Goal: Information Seeking & Learning: Compare options

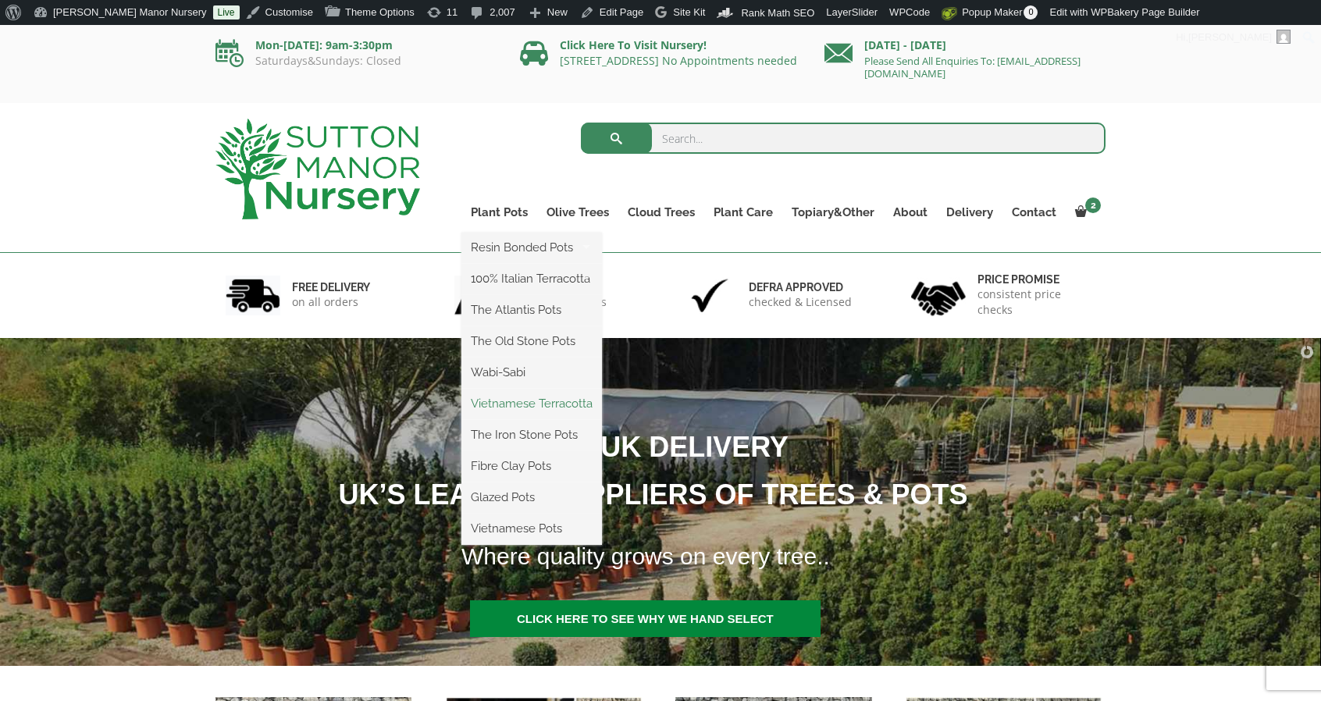
click at [516, 401] on link "Vietnamese Terracotta" at bounding box center [531, 403] width 141 height 23
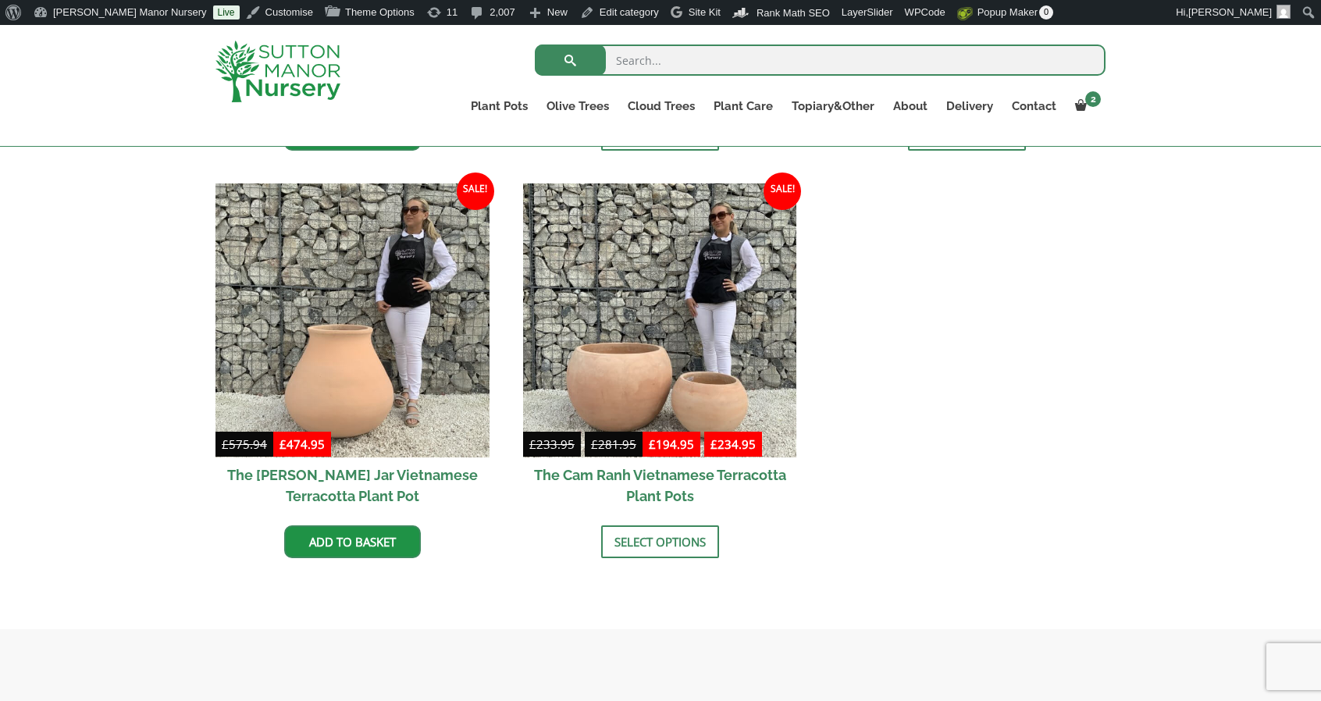
scroll to position [831, 0]
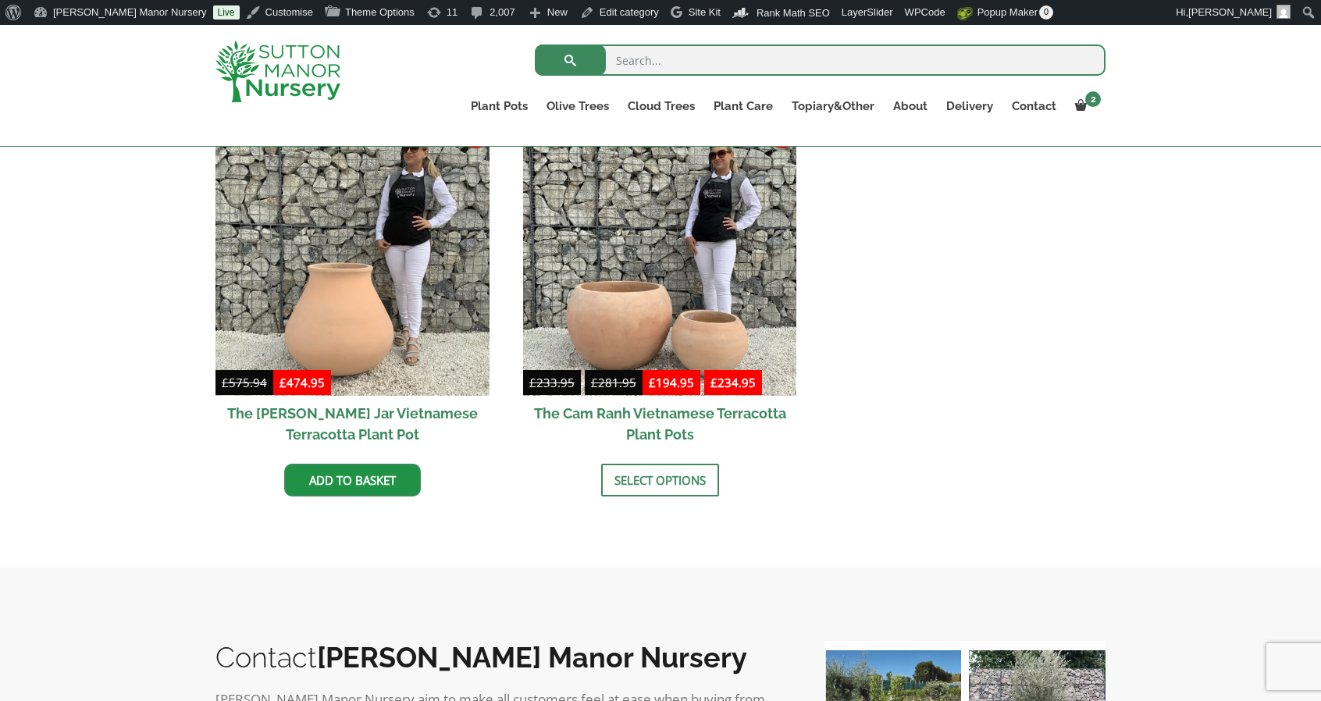
click at [298, 59] on img at bounding box center [278, 72] width 125 height 62
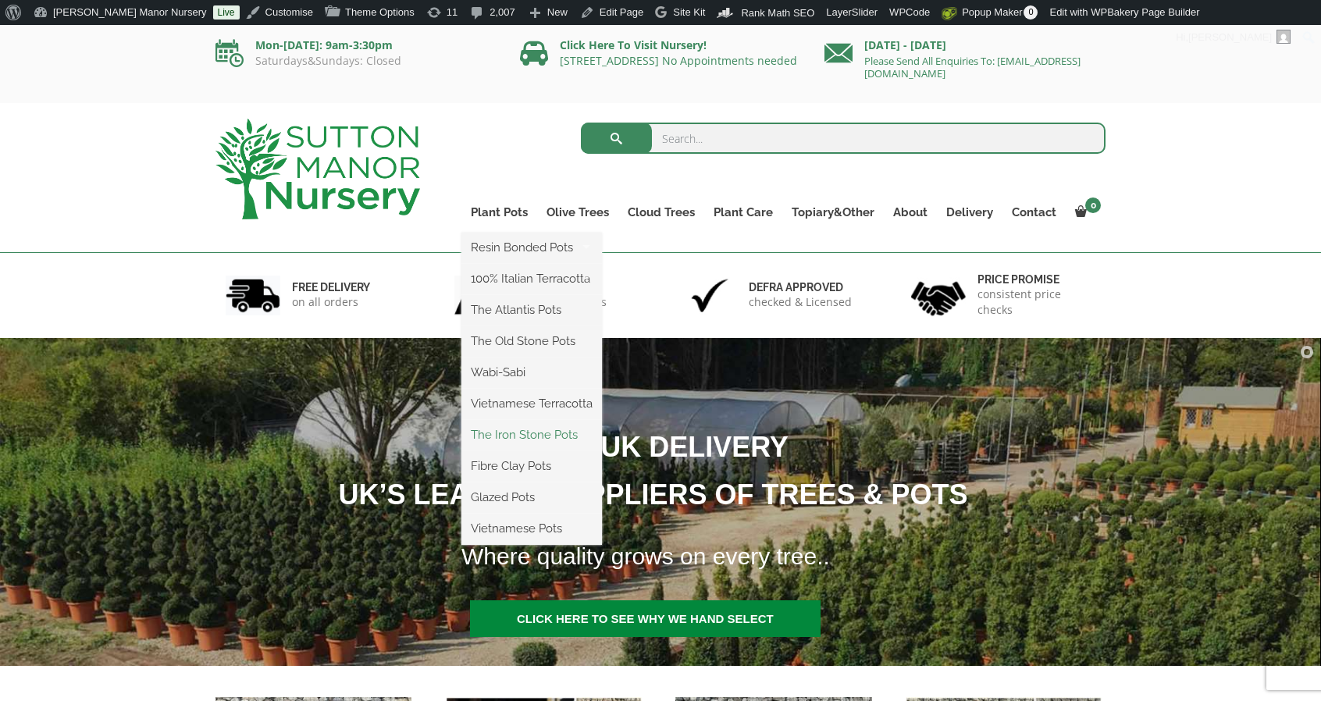
click at [512, 429] on link "The Iron Stone Pots" at bounding box center [531, 434] width 141 height 23
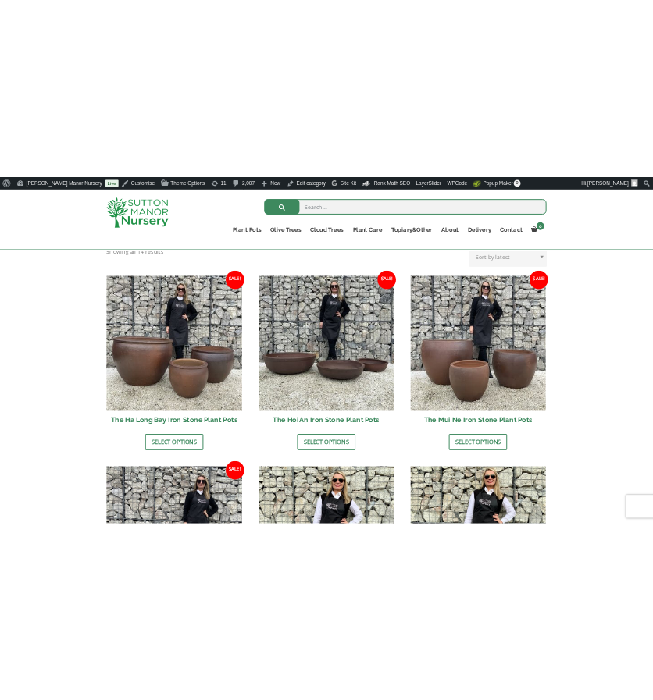
scroll to position [575, 0]
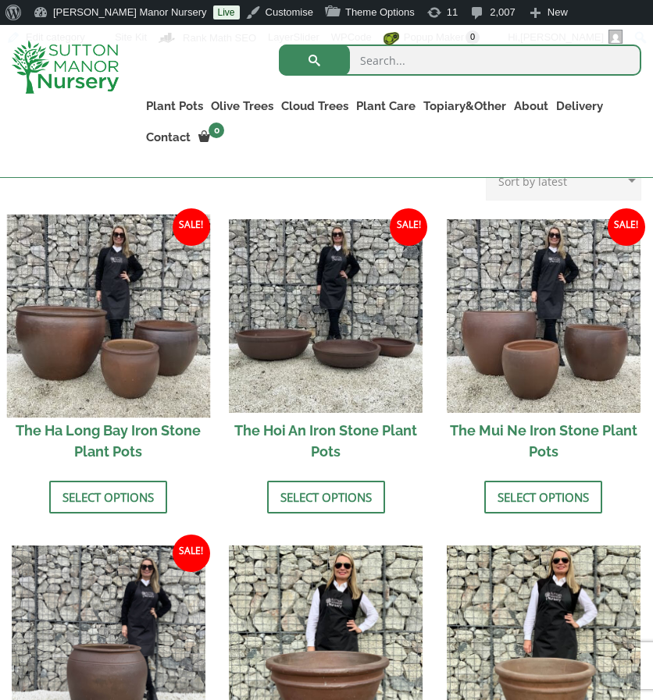
click at [87, 344] on img at bounding box center [108, 315] width 203 height 203
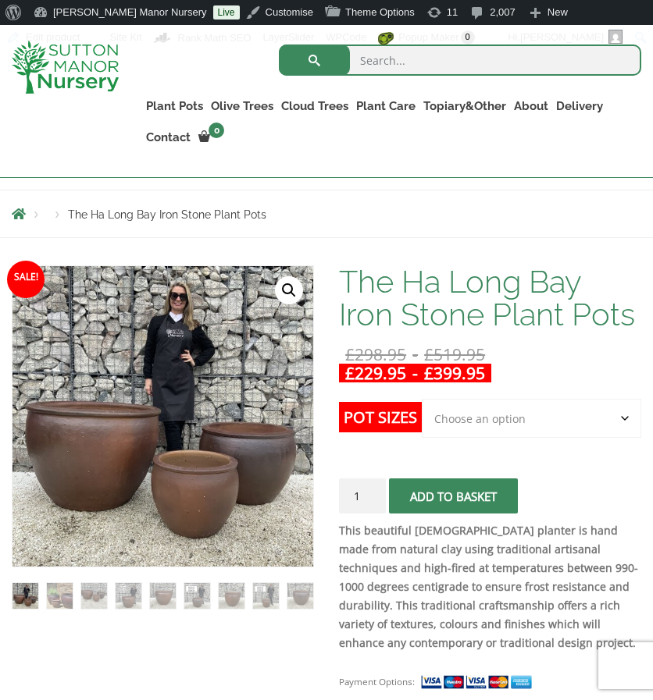
scroll to position [192, 0]
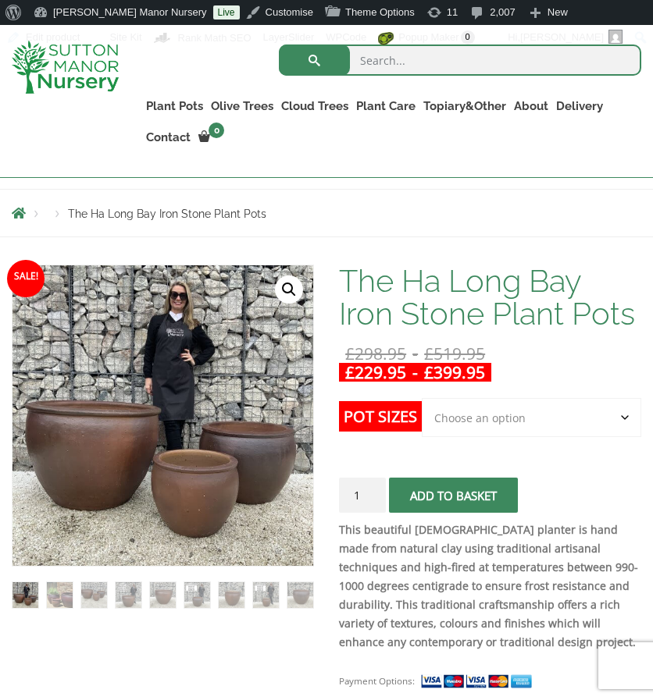
click at [469, 415] on select "Choose an option 3rd to Largest Pot In The Picture 2nd to Largest Pot In The Pi…" at bounding box center [531, 417] width 219 height 39
click at [422, 398] on select "Choose an option 3rd to Largest Pot In The Picture 2nd to Largest Pot In The Pi…" at bounding box center [531, 417] width 219 height 39
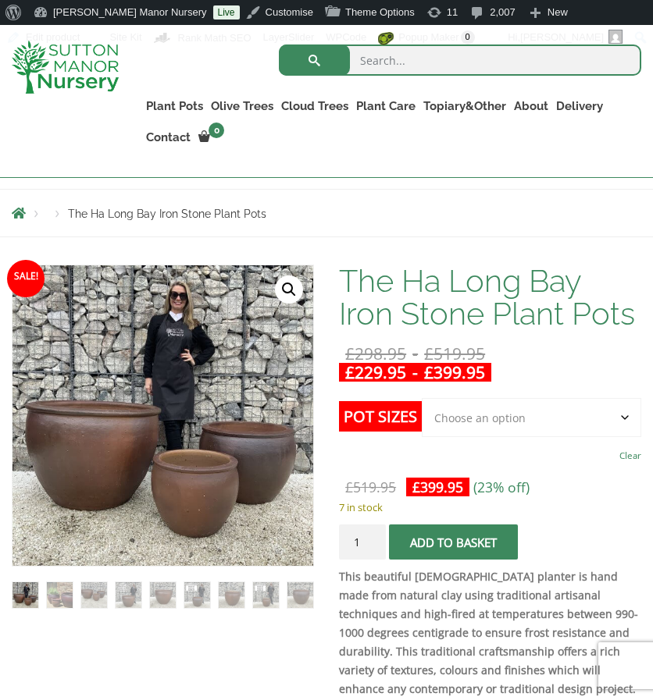
click at [472, 419] on select "Choose an option 3rd to Largest Pot In The Picture 2nd to Largest Pot In The Pi…" at bounding box center [531, 417] width 219 height 39
click at [422, 398] on select "Choose an option 3rd to Largest Pot In The Picture 2nd to Largest Pot In The Pi…" at bounding box center [531, 417] width 219 height 39
click at [494, 410] on select "Choose an option 3rd to Largest Pot In The Picture 2nd to Largest Pot In The Pi…" at bounding box center [531, 417] width 219 height 39
click at [422, 398] on select "Choose an option 3rd to Largest Pot In The Picture 2nd to Largest Pot In The Pi…" at bounding box center [531, 417] width 219 height 39
select select "3rd to Largest Pot In The Picture"
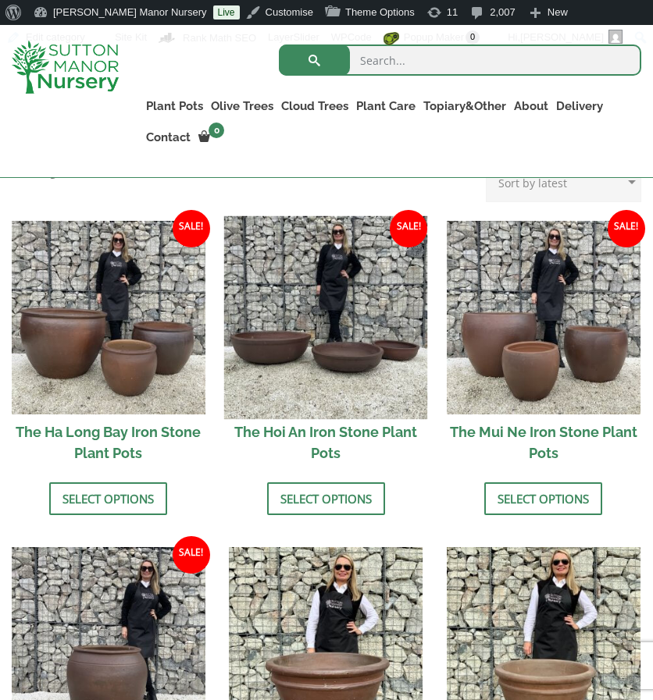
click at [347, 292] on img at bounding box center [325, 317] width 203 height 203
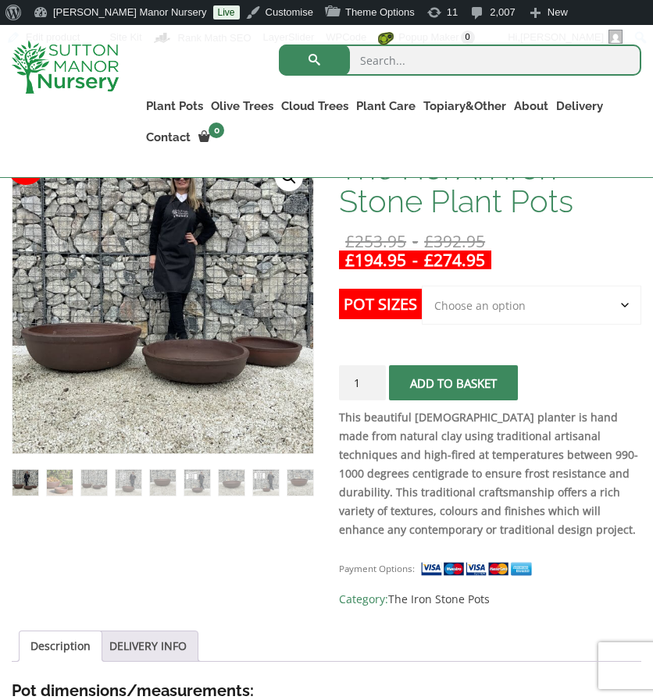
scroll to position [305, 0]
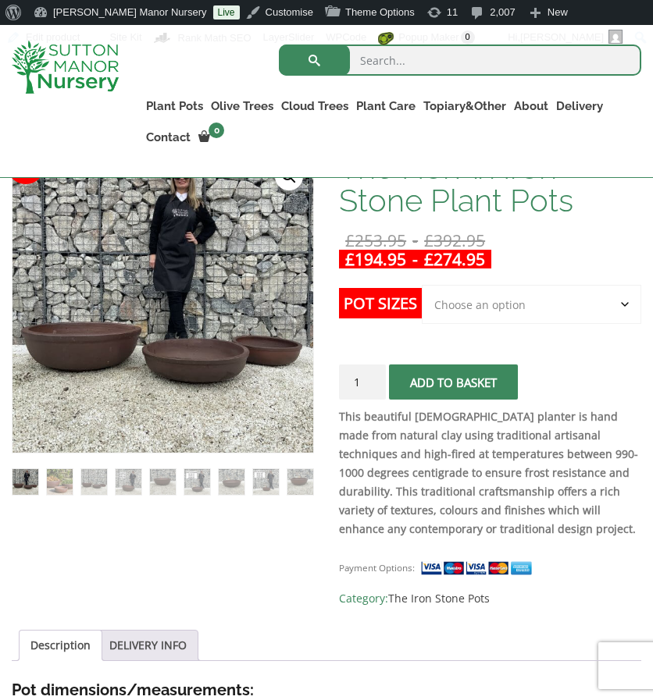
click at [459, 299] on select "Choose an option 3rd to Largest Pot In The Picture 2nd to Largest Pot In The Pi…" at bounding box center [531, 304] width 219 height 39
click at [422, 285] on select "Choose an option 3rd to Largest Pot In The Picture 2nd to Largest Pot In The Pi…" at bounding box center [531, 304] width 219 height 39
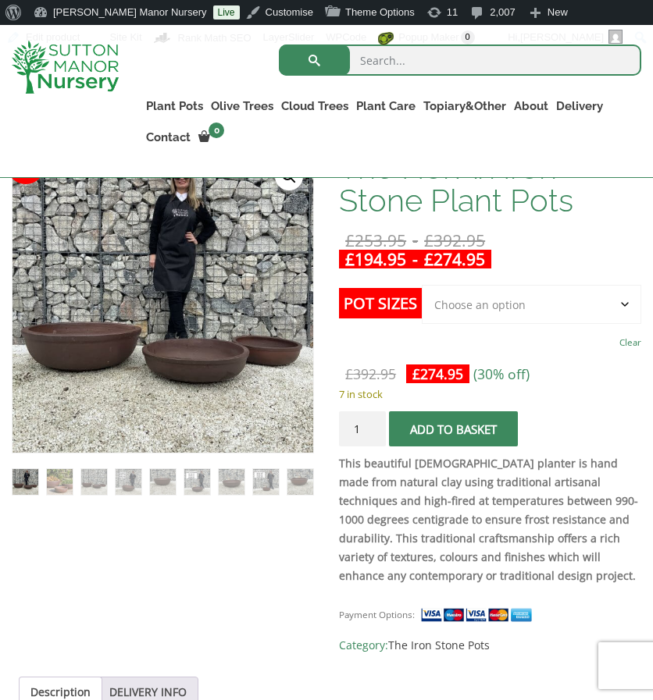
click at [493, 290] on select "Choose an option 3rd to Largest Pot In The Picture 2nd to Largest Pot In The Pi…" at bounding box center [531, 304] width 219 height 39
click at [422, 285] on select "Choose an option 3rd to Largest Pot In The Picture 2nd to Largest Pot In The Pi…" at bounding box center [531, 304] width 219 height 39
drag, startPoint x: 520, startPoint y: 297, endPoint x: 483, endPoint y: 391, distance: 101.4
click at [483, 391] on form "Pot Sizes Choose an option 3rd to Largest Pot In The Picture 2nd to Largest Pot…" at bounding box center [490, 369] width 302 height 169
click at [422, 285] on select "Choose an option 3rd to Largest Pot In The Picture 2nd to Largest Pot In The Pi…" at bounding box center [531, 304] width 219 height 39
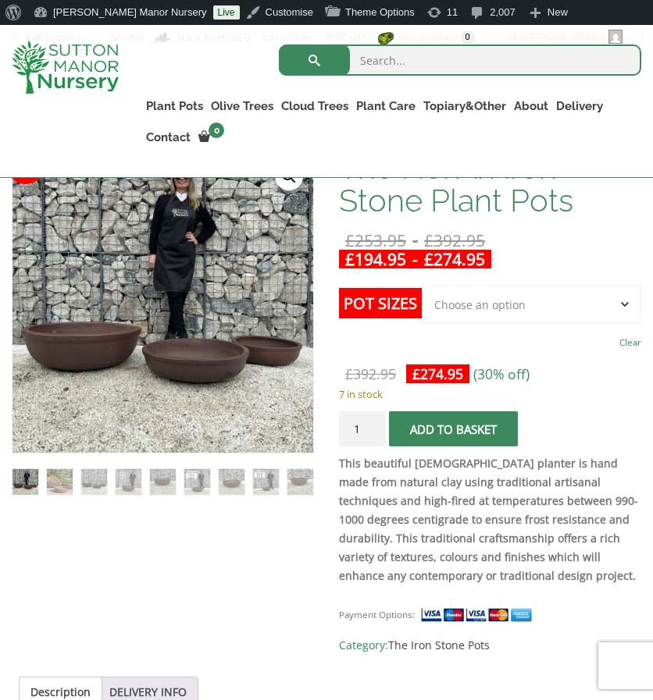
click at [501, 294] on select "Choose an option 3rd to Largest Pot In The Picture 2nd to Largest Pot In The Pi…" at bounding box center [531, 304] width 219 height 39
click at [457, 296] on select "Choose an option 3rd to Largest Pot In The Picture 2nd to Largest Pot In The Pi…" at bounding box center [531, 304] width 219 height 39
click at [422, 285] on select "Choose an option 3rd to Largest Pot In The Picture 2nd to Largest Pot In The Pi…" at bounding box center [531, 304] width 219 height 39
drag, startPoint x: 461, startPoint y: 303, endPoint x: 459, endPoint y: 348, distance: 45.3
click at [459, 348] on td "Choose an option 3rd to Largest Pot In The Picture 2nd to Largest Pot In The Pi…" at bounding box center [531, 319] width 219 height 69
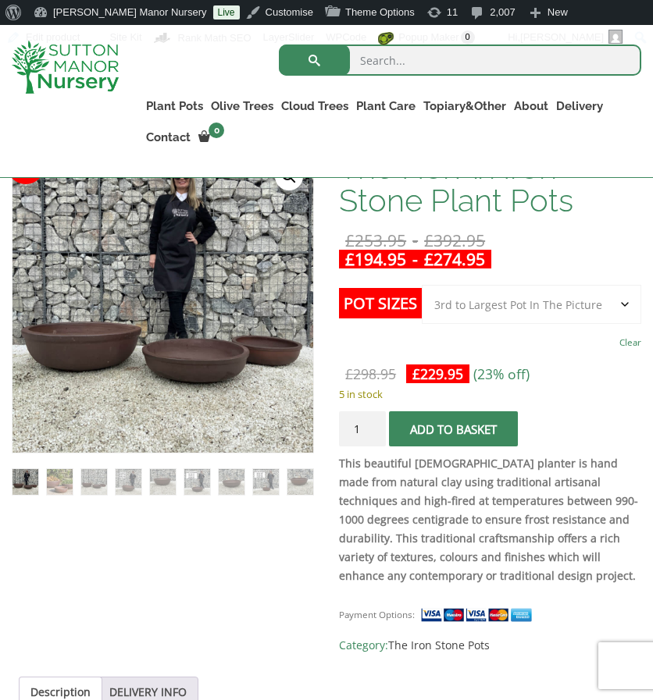
click at [422, 285] on select "Choose an option 3rd to Largest Pot In The Picture 2nd to Largest Pot In The Pi…" at bounding box center [531, 304] width 219 height 39
select select "3rd to Largest Pot In The Picture"
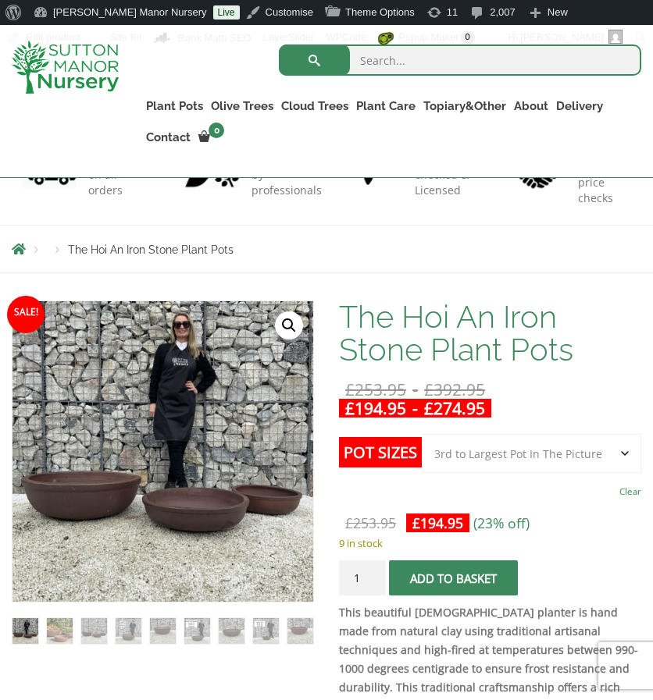
scroll to position [146, 0]
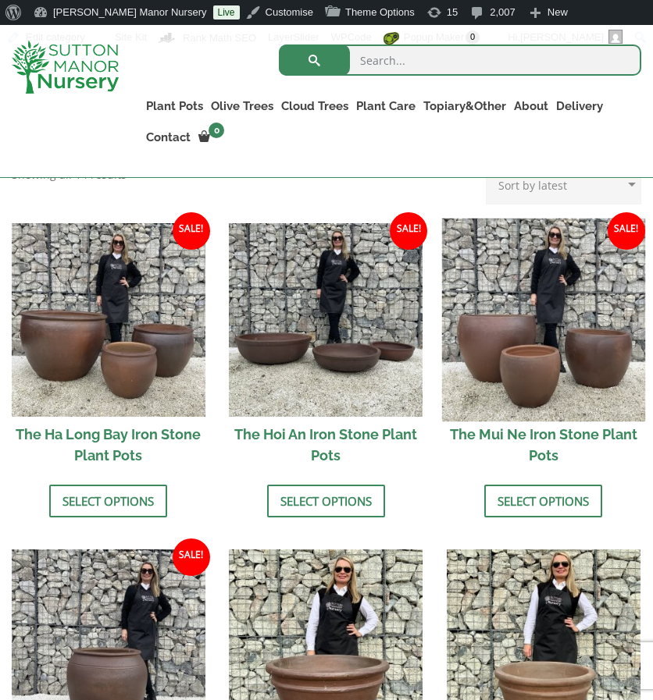
click at [540, 341] on img at bounding box center [543, 319] width 203 height 203
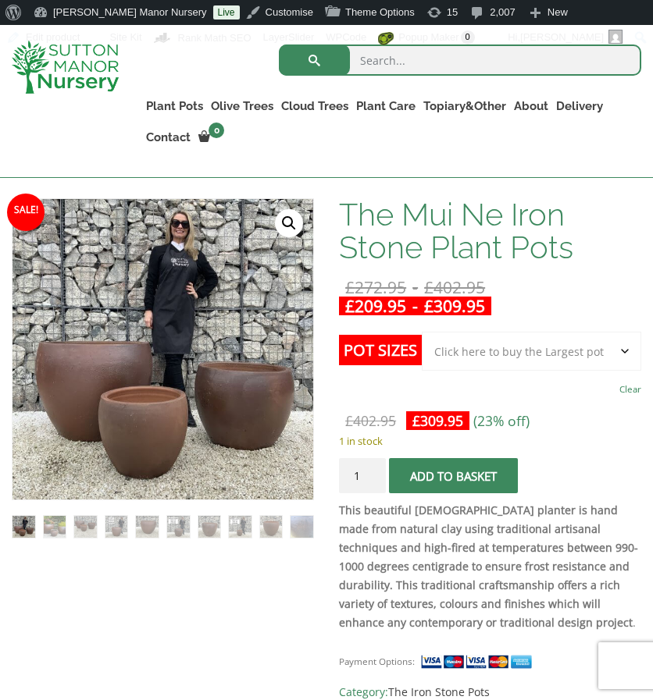
scroll to position [259, 0]
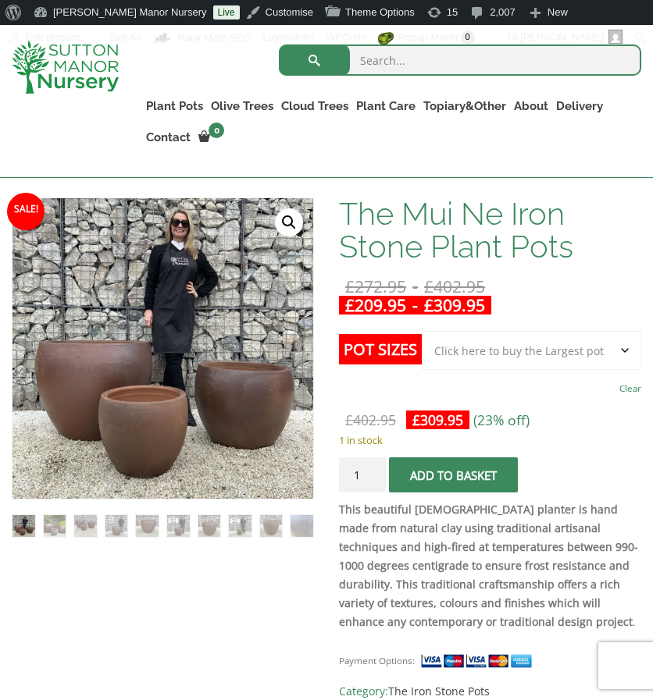
click at [528, 351] on select "Choose an option Click here to buy the 3rd to Largest Pot In The Picture Click …" at bounding box center [531, 350] width 219 height 39
click at [533, 355] on select "Choose an option Click here to buy the 3rd to Largest Pot In The Picture Click …" at bounding box center [531, 350] width 219 height 39
click at [422, 331] on select "Choose an option Click here to buy the 3rd to Largest Pot In The Picture Click …" at bounding box center [531, 350] width 219 height 39
click at [486, 352] on select "Choose an option Click here to buy the 3rd to Largest Pot In The Picture Click …" at bounding box center [531, 350] width 219 height 39
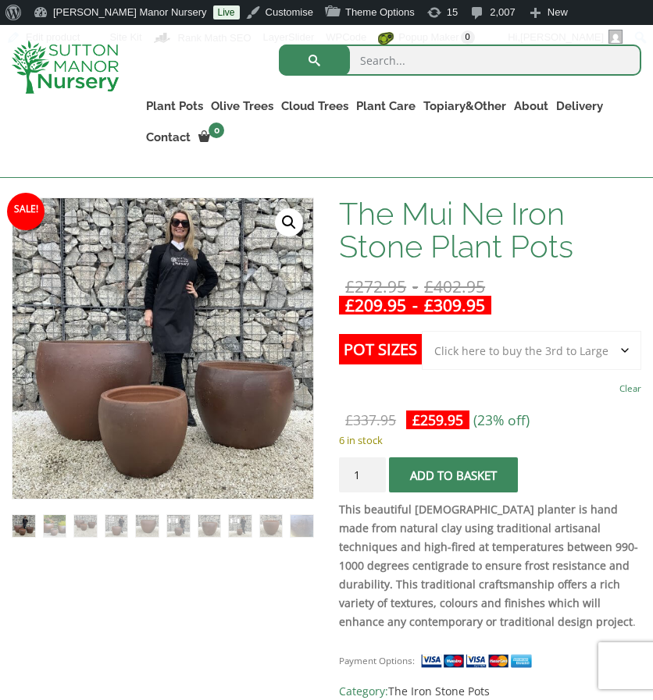
click at [422, 331] on select "Choose an option Click here to buy the 3rd to Largest Pot In The Picture Click …" at bounding box center [531, 350] width 219 height 39
select select "Click here to buy the 3rd to Largest Pot In The Picture"
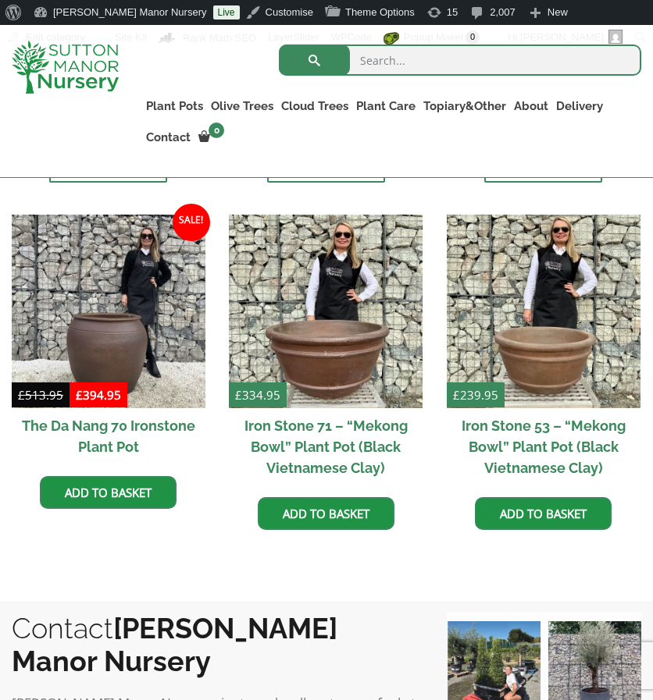
scroll to position [906, 0]
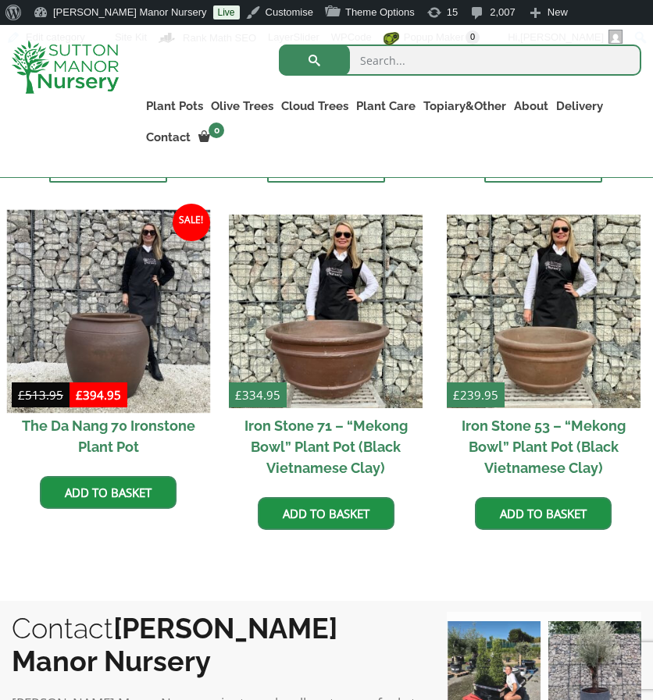
click at [91, 319] on img at bounding box center [108, 311] width 203 height 203
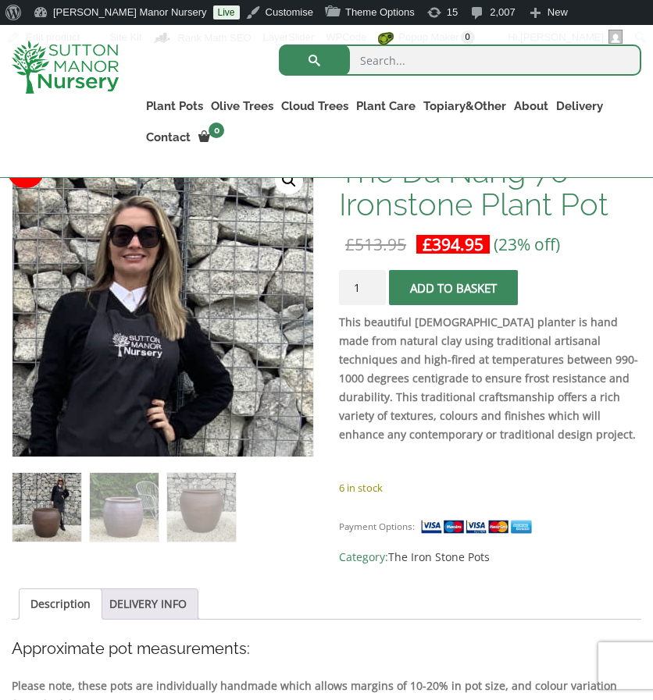
scroll to position [305, 0]
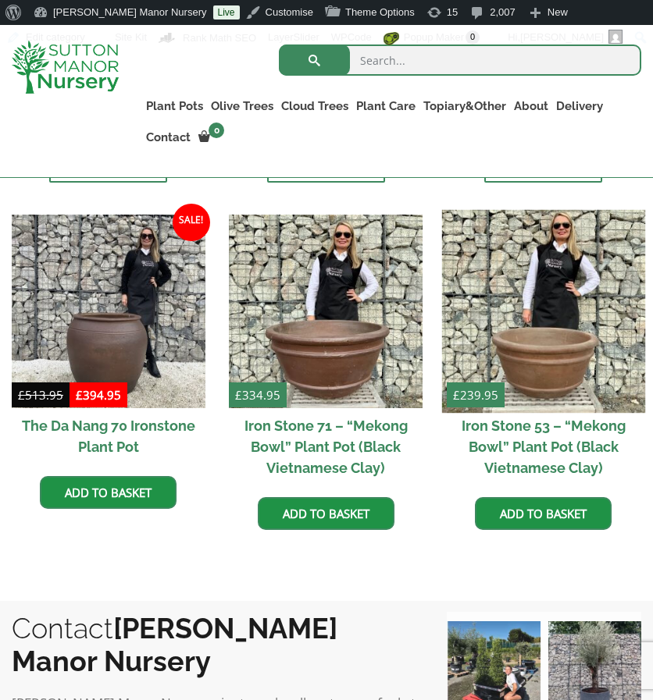
click at [553, 324] on img at bounding box center [543, 311] width 203 height 203
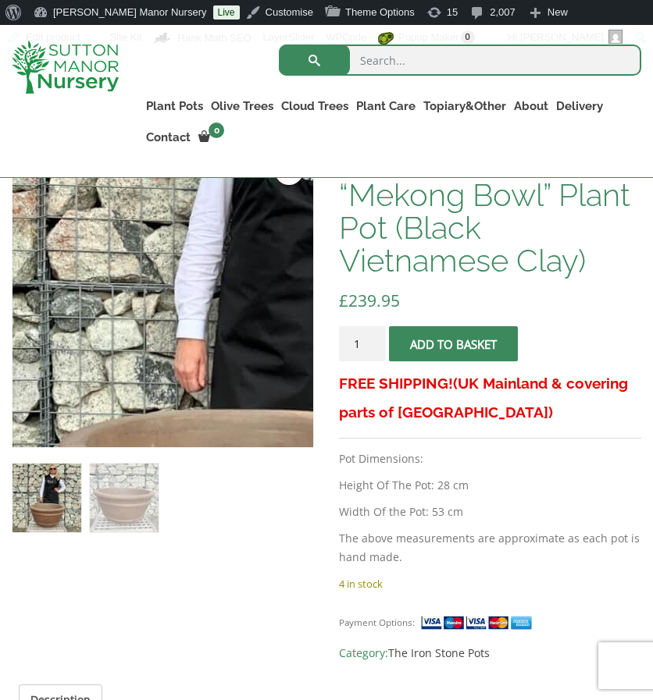
scroll to position [293, 0]
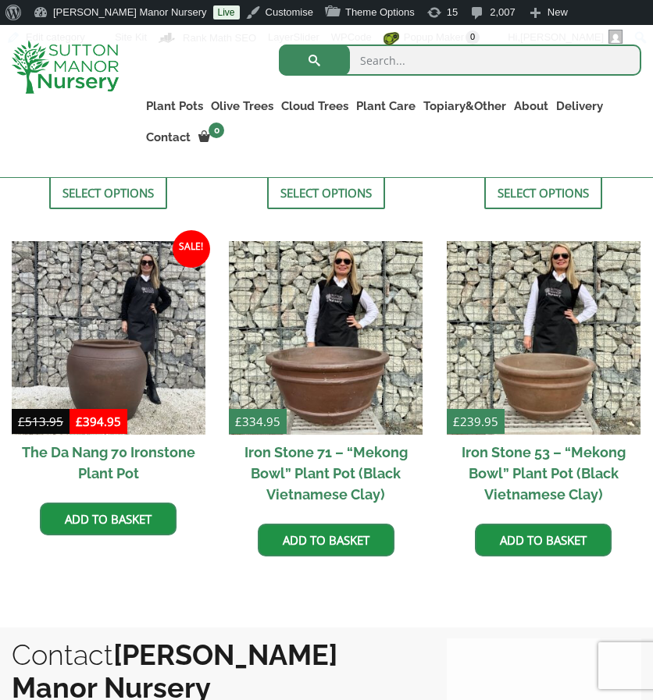
scroll to position [906, 0]
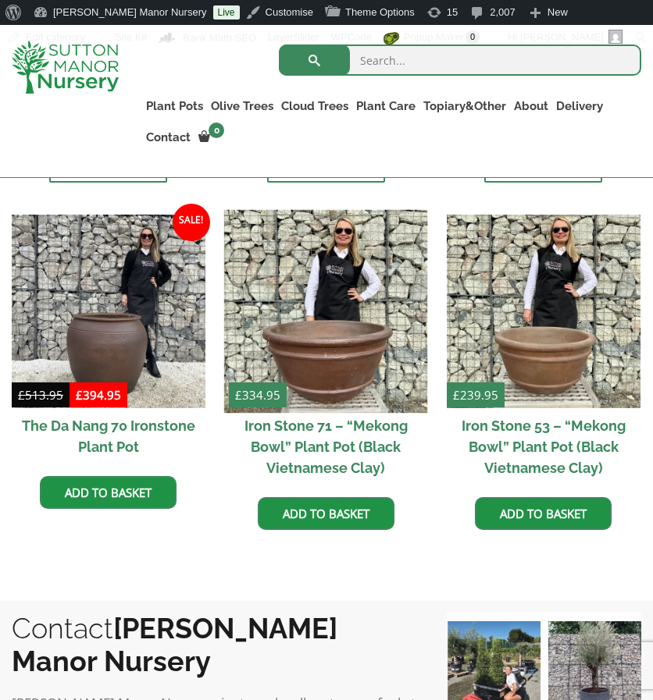
click at [348, 321] on img at bounding box center [325, 311] width 203 height 203
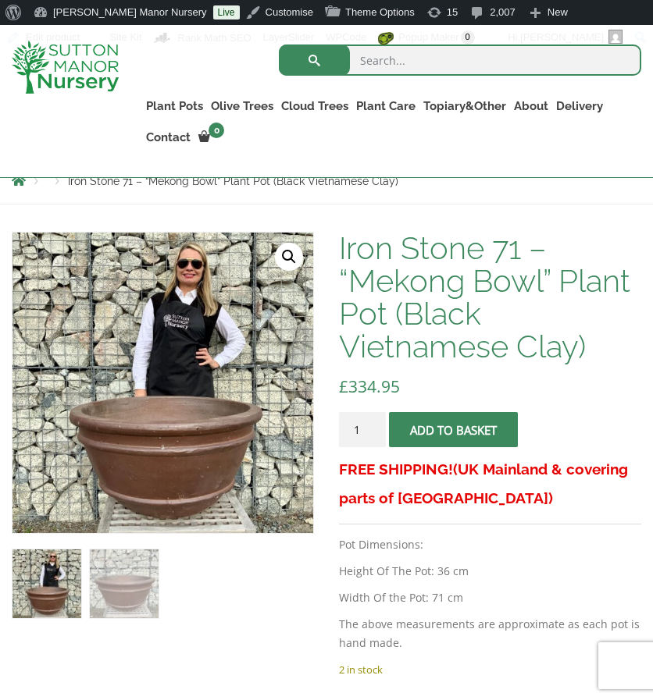
scroll to position [324, 0]
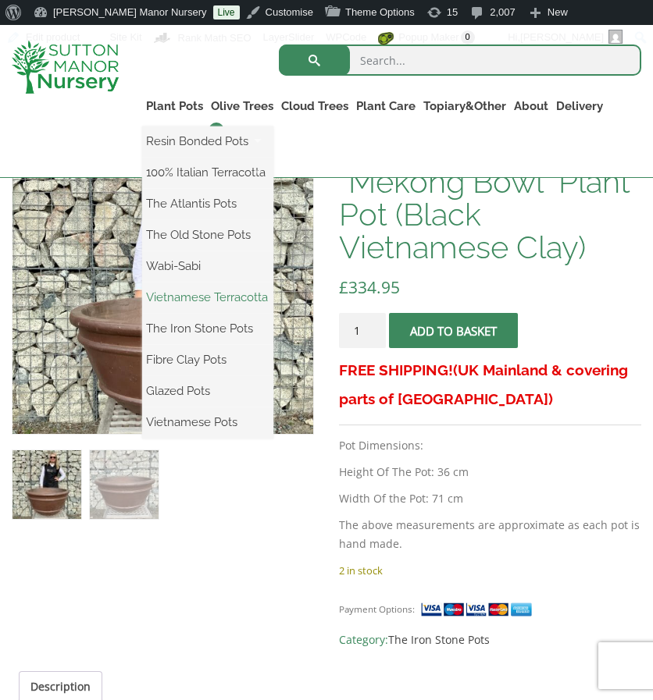
click at [177, 294] on link "Vietnamese Terracotta" at bounding box center [207, 297] width 131 height 23
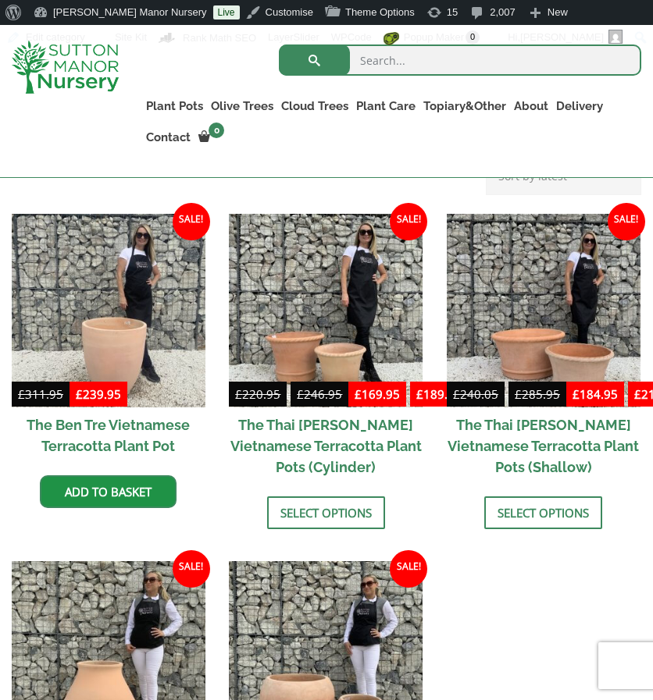
scroll to position [464, 0]
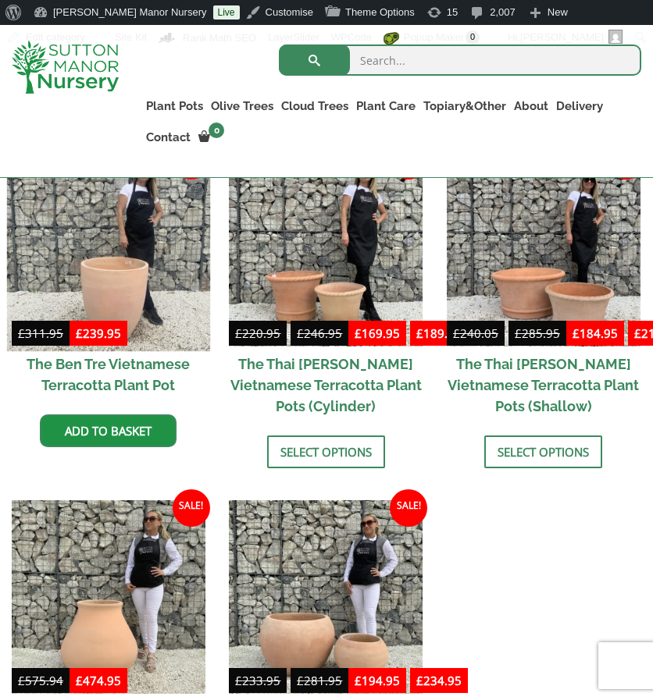
click at [123, 260] on img at bounding box center [108, 249] width 203 height 203
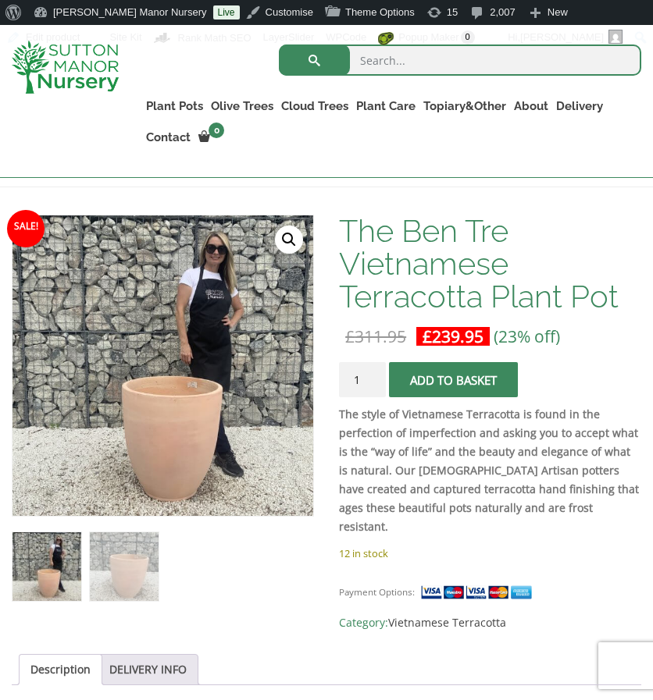
scroll to position [247, 0]
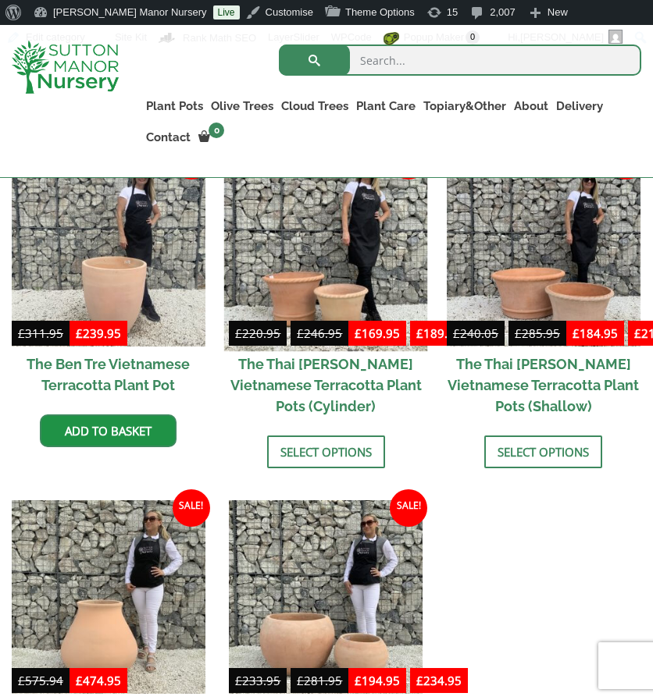
click at [330, 249] on img at bounding box center [325, 249] width 203 height 203
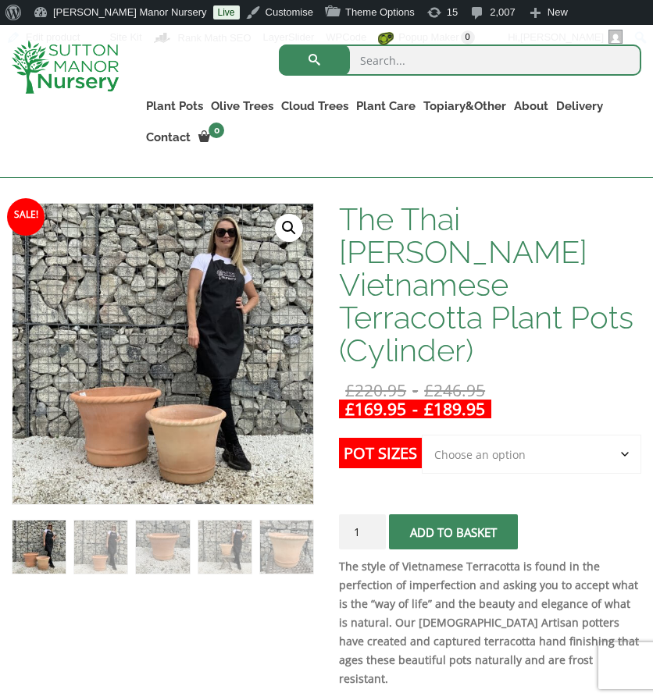
scroll to position [252, 0]
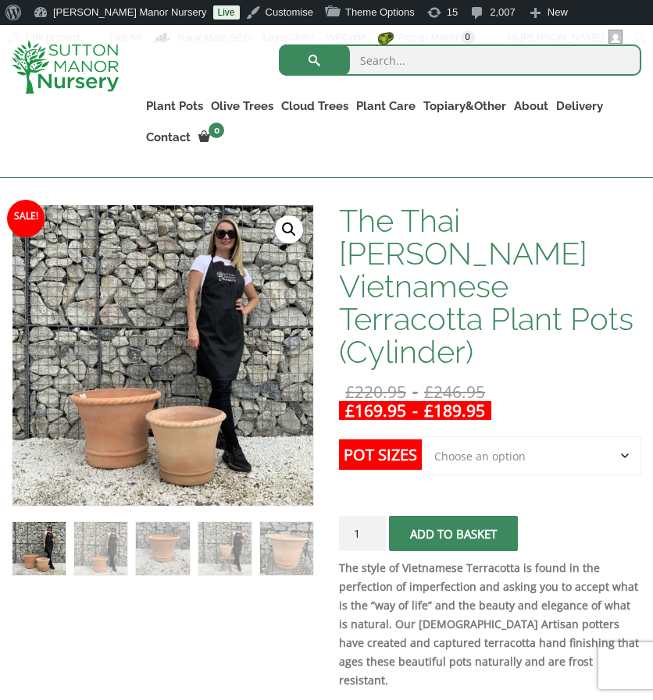
click at [455, 436] on select "Choose an option 2nd to Largest Pot In The Picture Largest pot In The Picture" at bounding box center [531, 455] width 219 height 39
click at [422, 436] on select "Choose an option 2nd to Largest Pot In The Picture Largest pot In The Picture" at bounding box center [531, 455] width 219 height 39
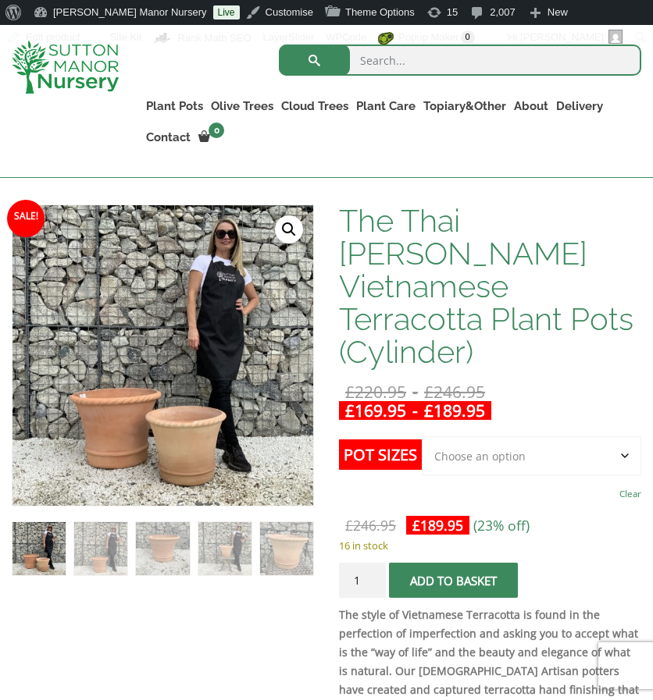
click at [486, 436] on select "Choose an option 2nd to Largest Pot In The Picture Largest pot In The Picture" at bounding box center [531, 455] width 219 height 39
click at [422, 436] on select "Choose an option 2nd to Largest Pot In The Picture Largest pot In The Picture" at bounding box center [531, 455] width 219 height 39
select select "2nd to Largest Pot In The Picture"
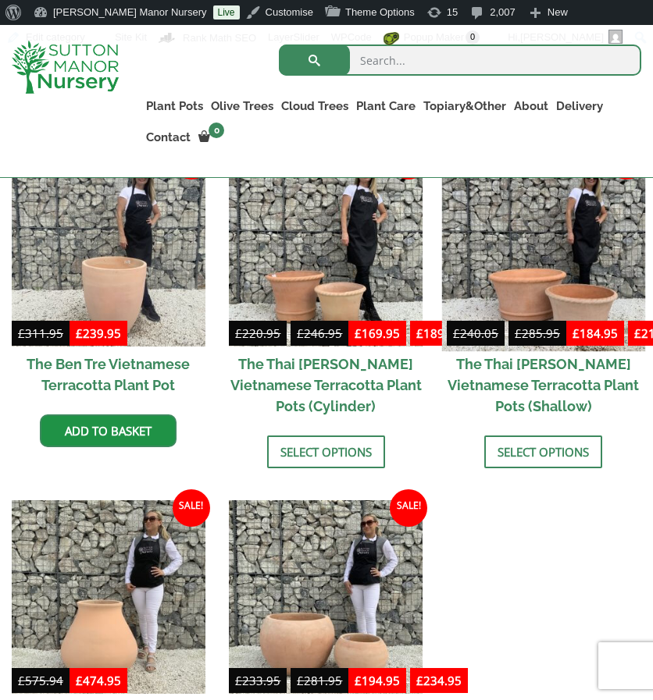
click at [525, 249] on img at bounding box center [543, 249] width 203 height 203
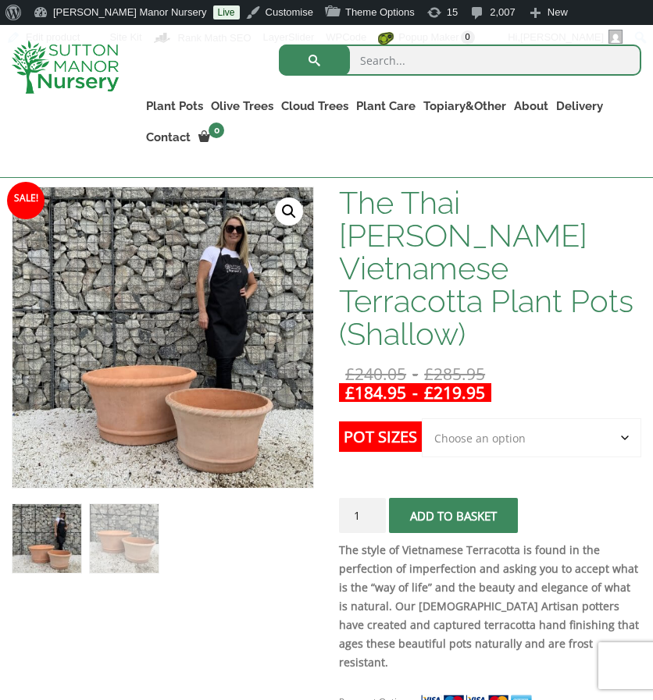
scroll to position [275, 0]
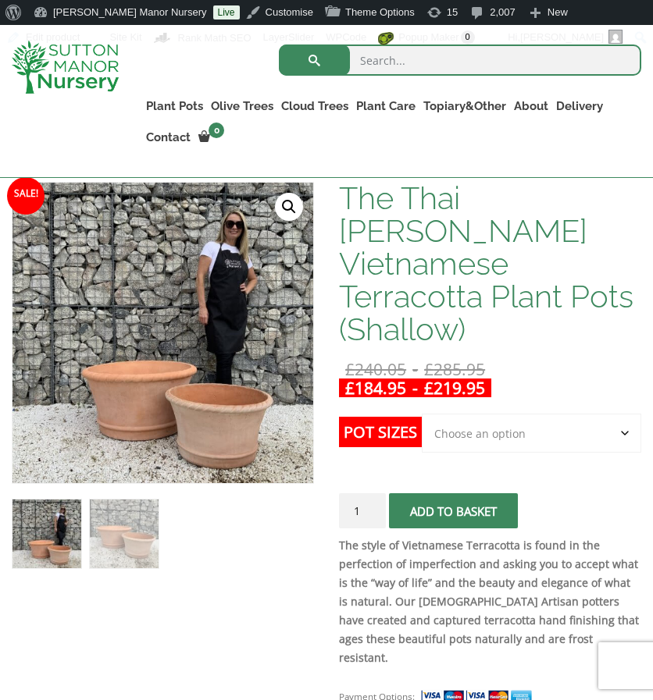
click at [486, 414] on select "Choose an option 2nd to Largest Pot In The Picture Largest pot In The Picture" at bounding box center [531, 433] width 219 height 39
click at [422, 414] on select "Choose an option 2nd to Largest Pot In The Picture Largest pot In The Picture" at bounding box center [531, 433] width 219 height 39
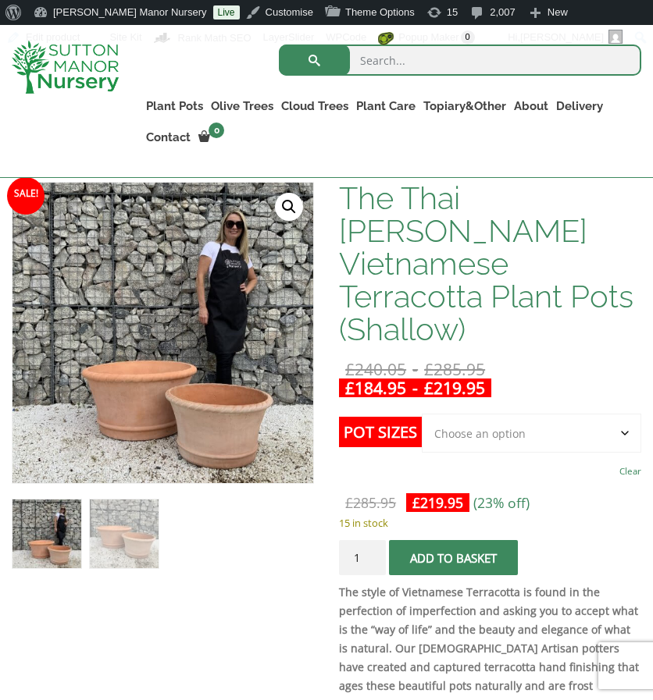
click at [500, 414] on select "Choose an option 2nd to Largest Pot In The Picture Largest pot In The Picture" at bounding box center [531, 433] width 219 height 39
click at [422, 414] on select "Choose an option 2nd to Largest Pot In The Picture Largest pot In The Picture" at bounding box center [531, 433] width 219 height 39
select select "2nd to Largest Pot In The Picture"
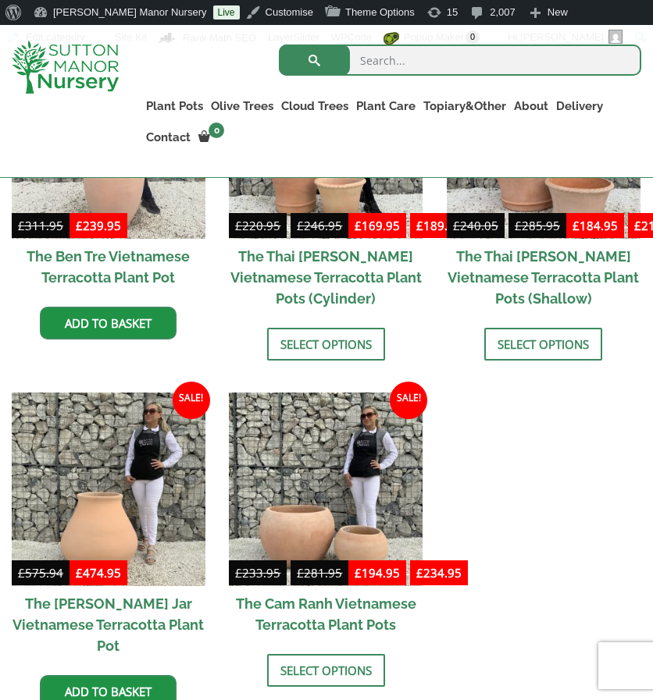
scroll to position [579, 0]
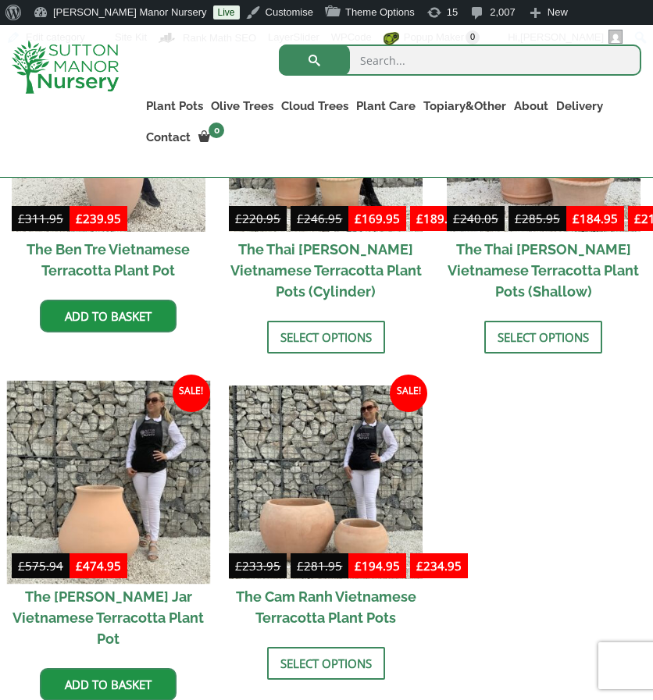
click at [151, 463] on img at bounding box center [108, 482] width 203 height 203
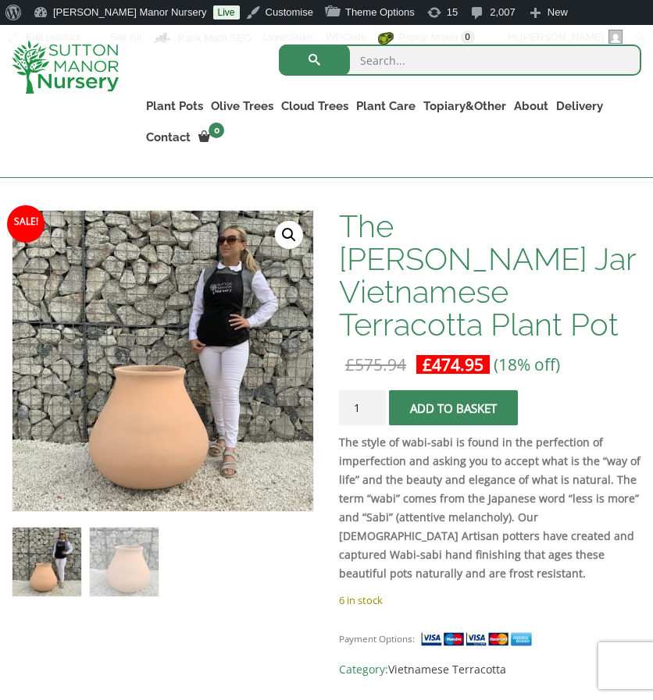
scroll to position [246, 0]
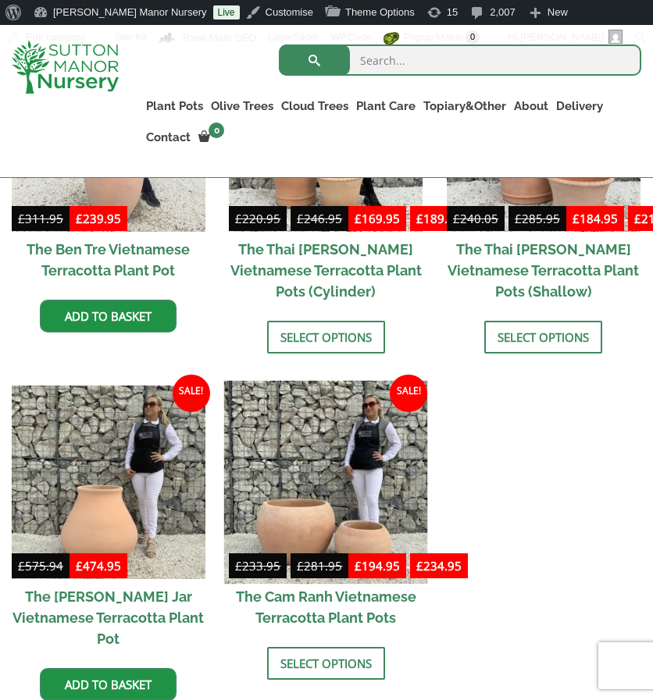
click at [288, 458] on img at bounding box center [325, 482] width 203 height 203
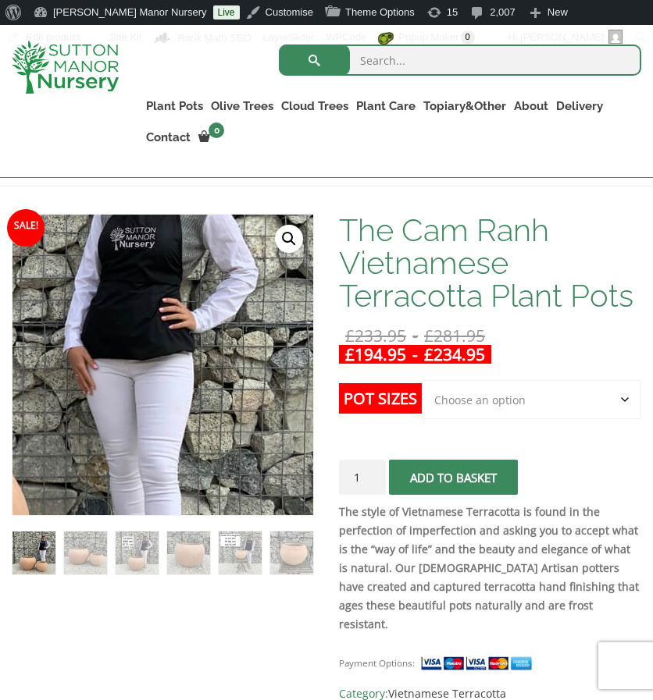
scroll to position [247, 0]
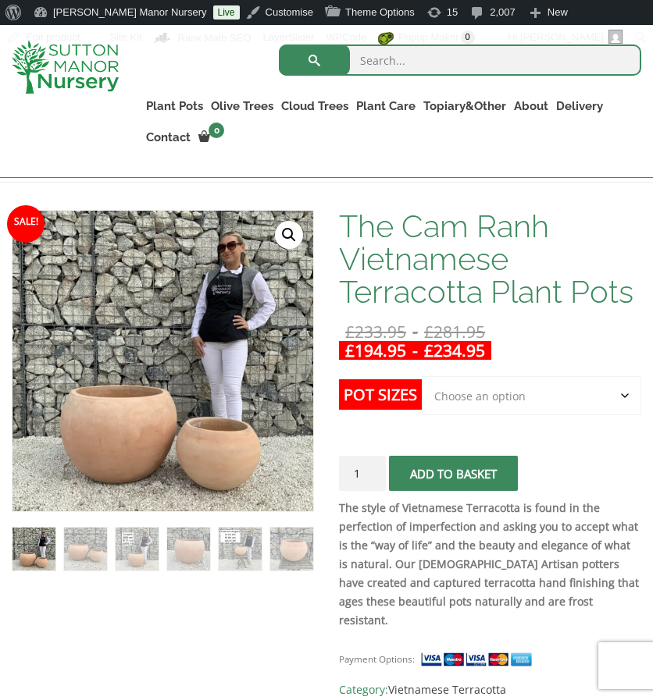
click at [434, 392] on select "Choose an option 2nd to Largest Pot In The Picture Largest pot In The Picture" at bounding box center [531, 395] width 219 height 39
click at [422, 376] on select "Choose an option 2nd to Largest Pot In The Picture Largest pot In The Picture" at bounding box center [531, 395] width 219 height 39
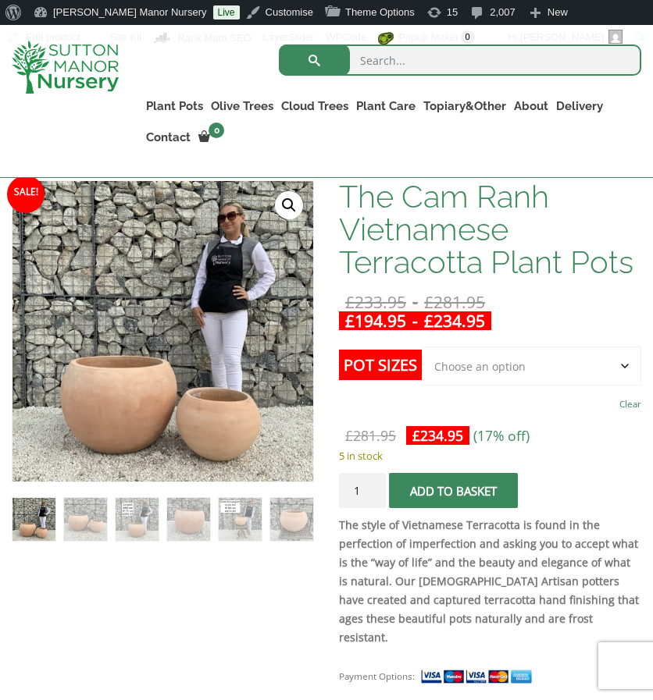
scroll to position [278, 0]
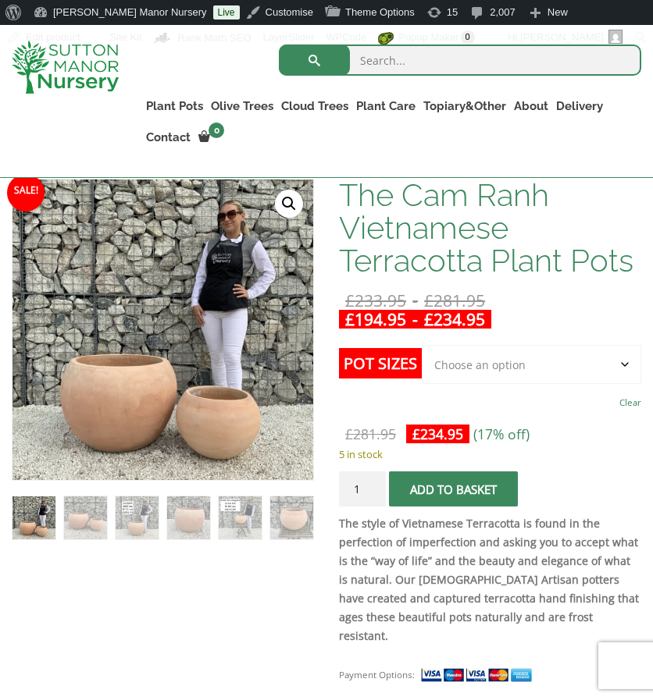
click at [514, 364] on select "Choose an option 2nd to Largest Pot In The Picture Largest pot In The Picture" at bounding box center [531, 364] width 219 height 39
click at [422, 345] on select "Choose an option 2nd to Largest Pot In The Picture Largest pot In The Picture" at bounding box center [531, 364] width 219 height 39
select select "2nd to Largest Pot In The Picture"
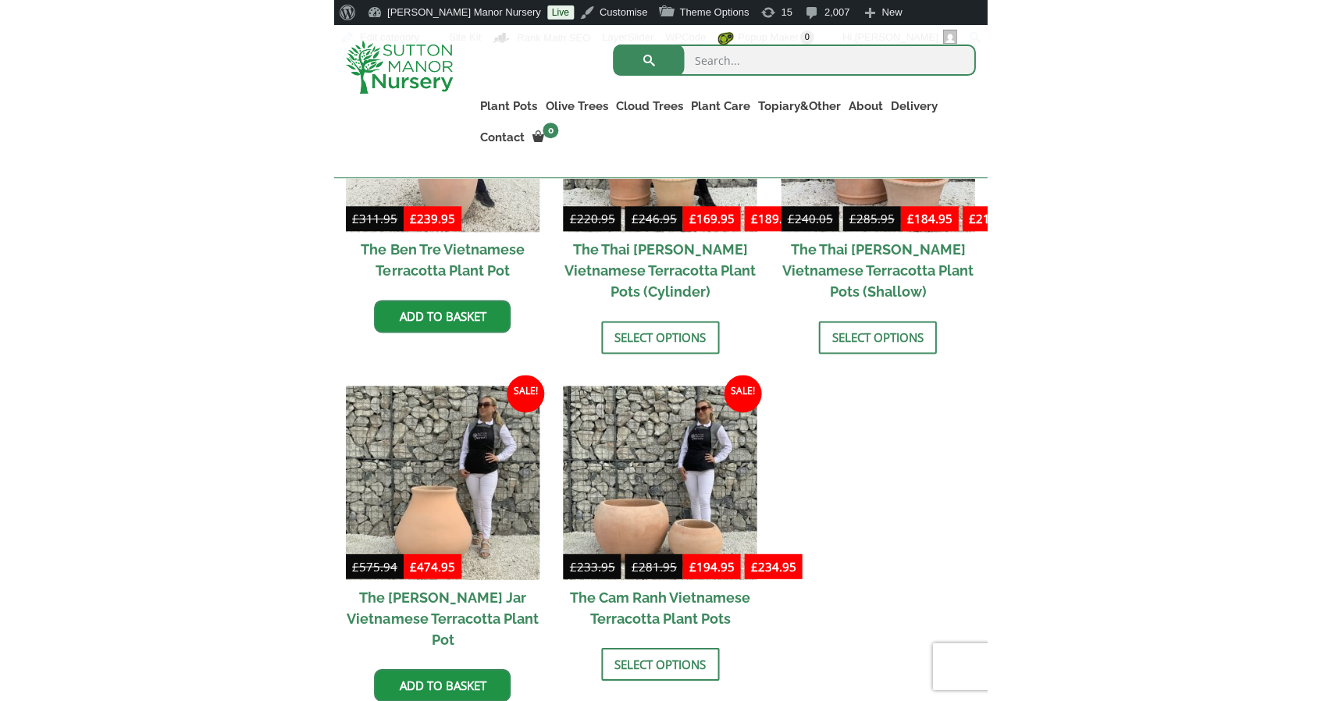
scroll to position [508, 0]
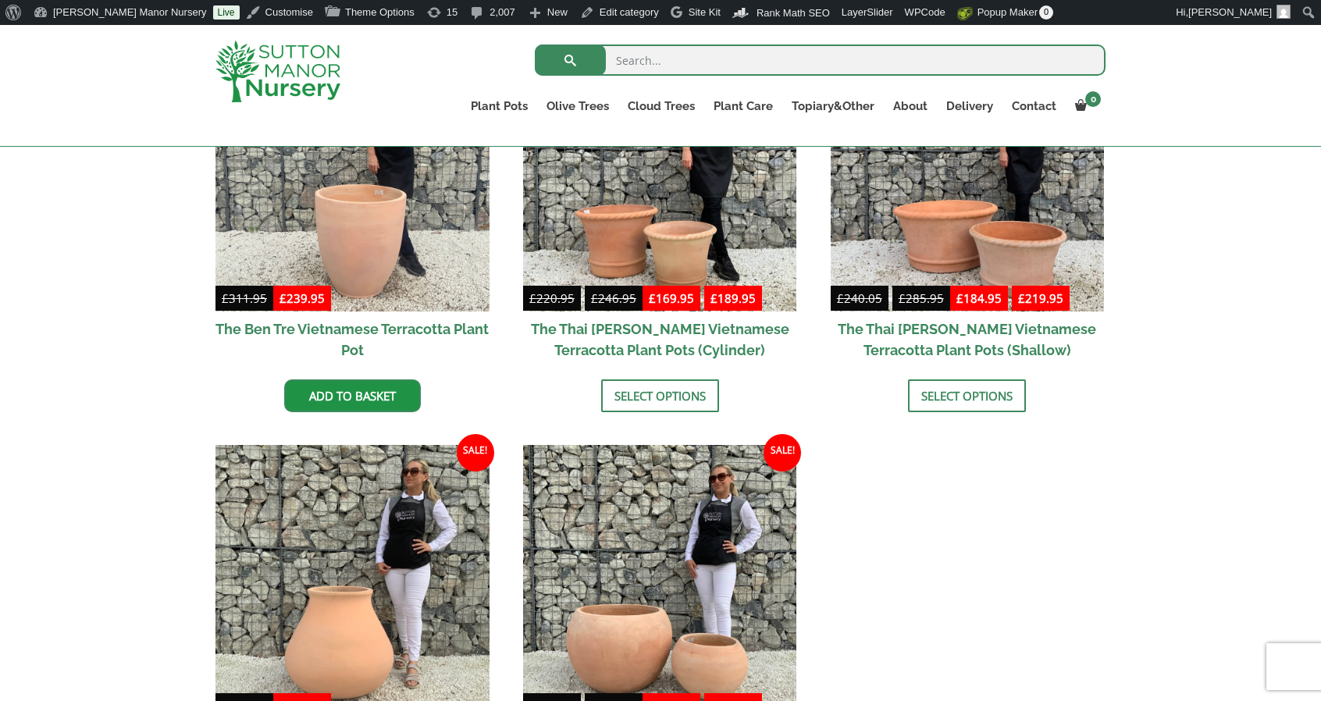
click at [298, 80] on img at bounding box center [278, 72] width 125 height 62
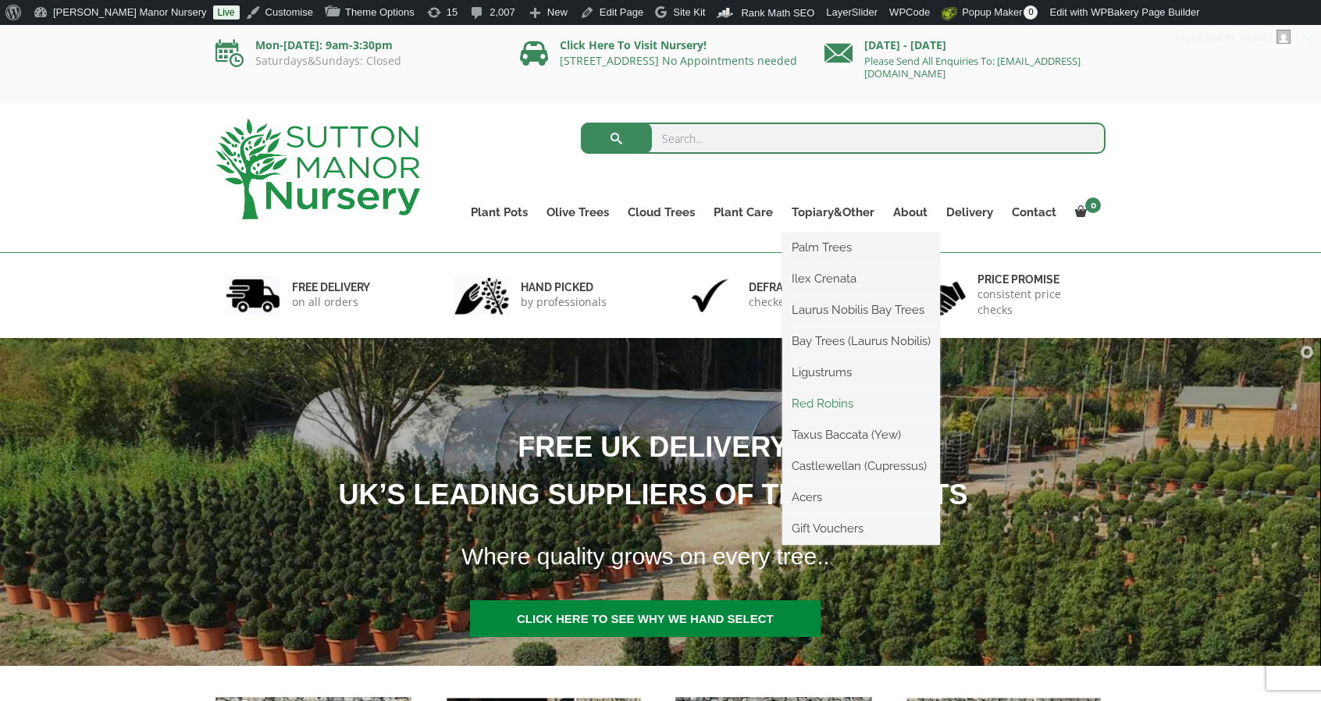
click at [860, 401] on link "Red Robins" at bounding box center [861, 403] width 158 height 23
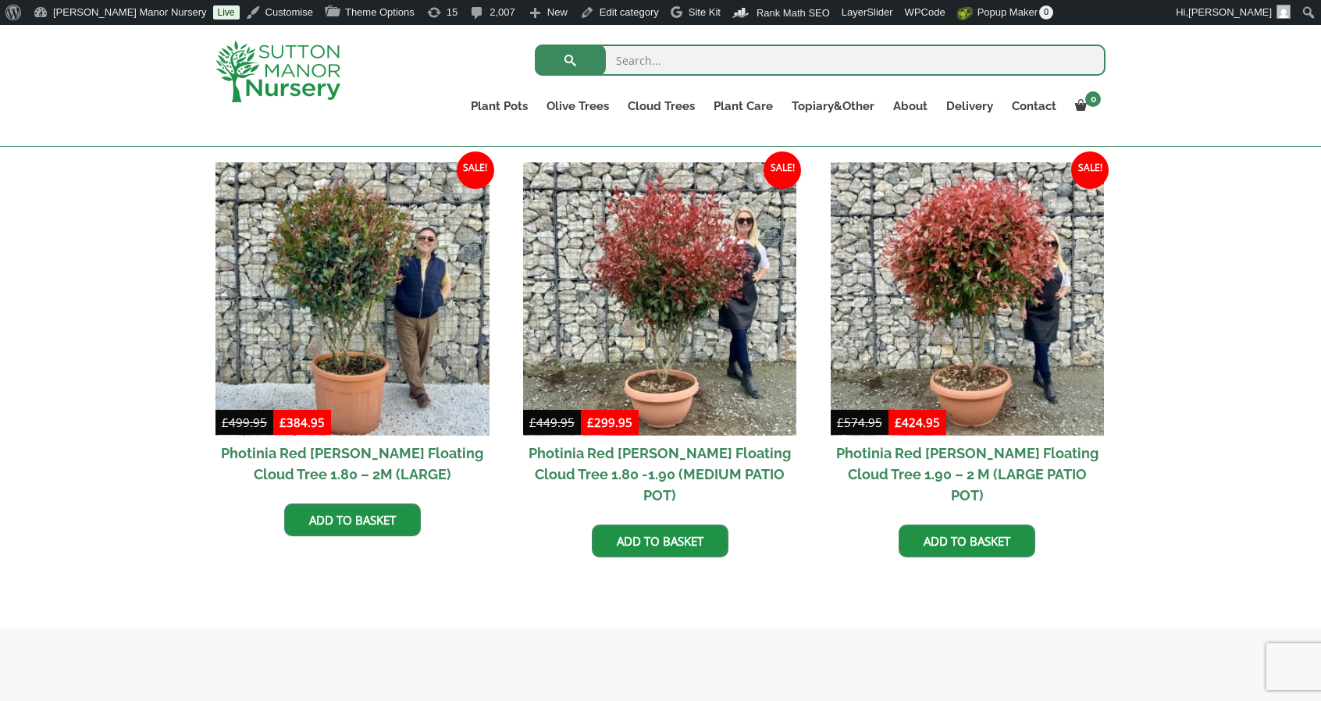
scroll to position [663, 0]
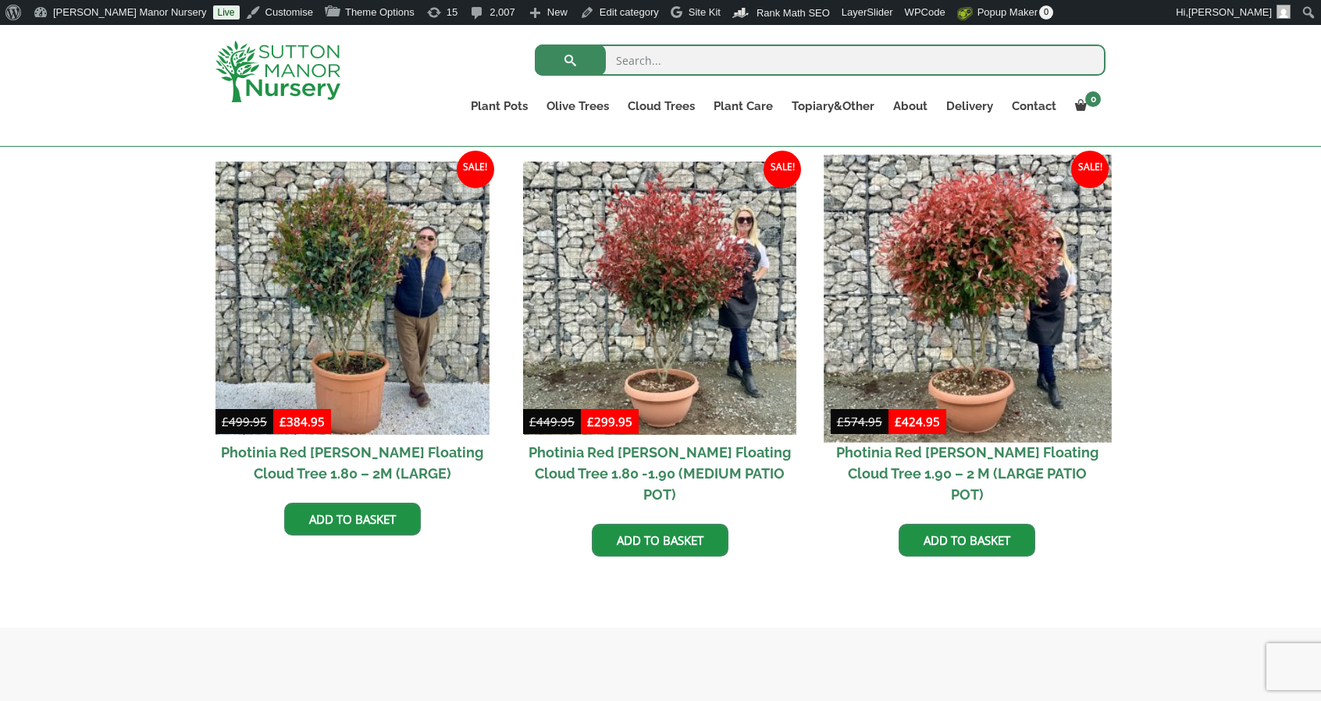
click at [978, 298] on img at bounding box center [967, 298] width 287 height 287
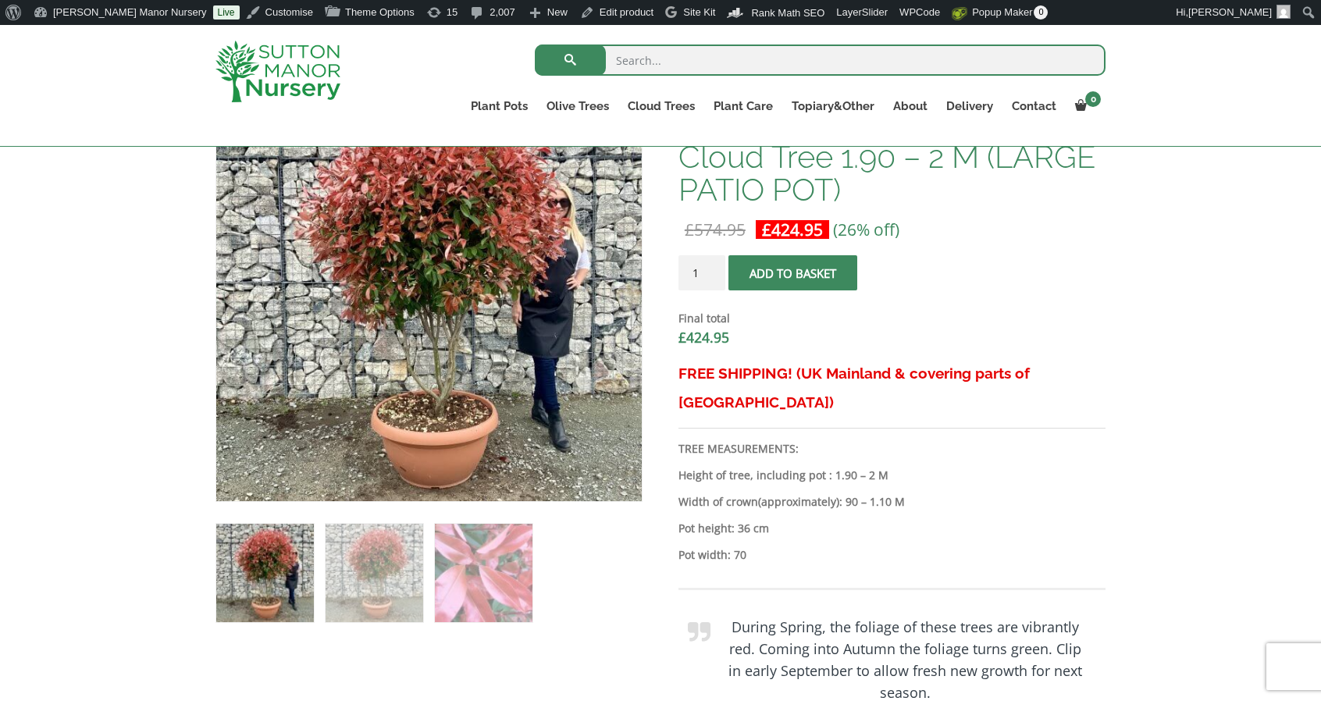
scroll to position [476, 0]
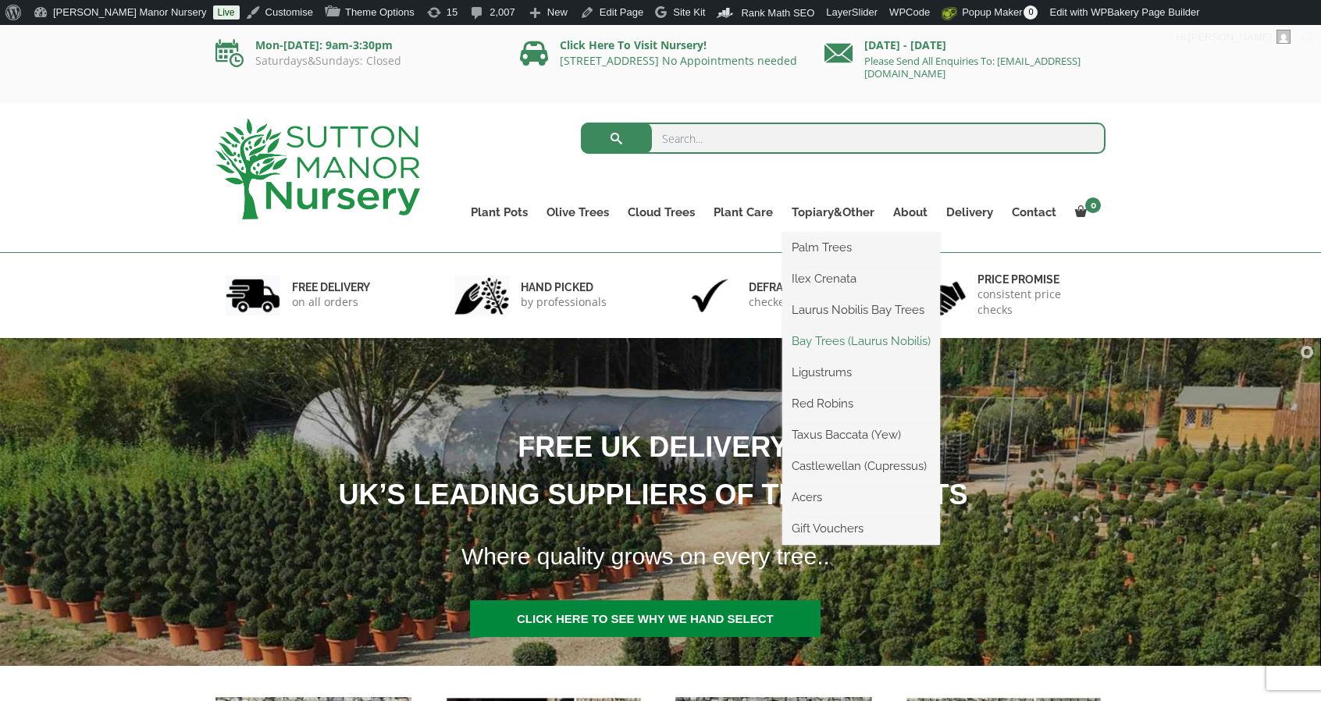
click at [837, 330] on link "Bay Trees (Laurus Nobilis)" at bounding box center [861, 341] width 158 height 23
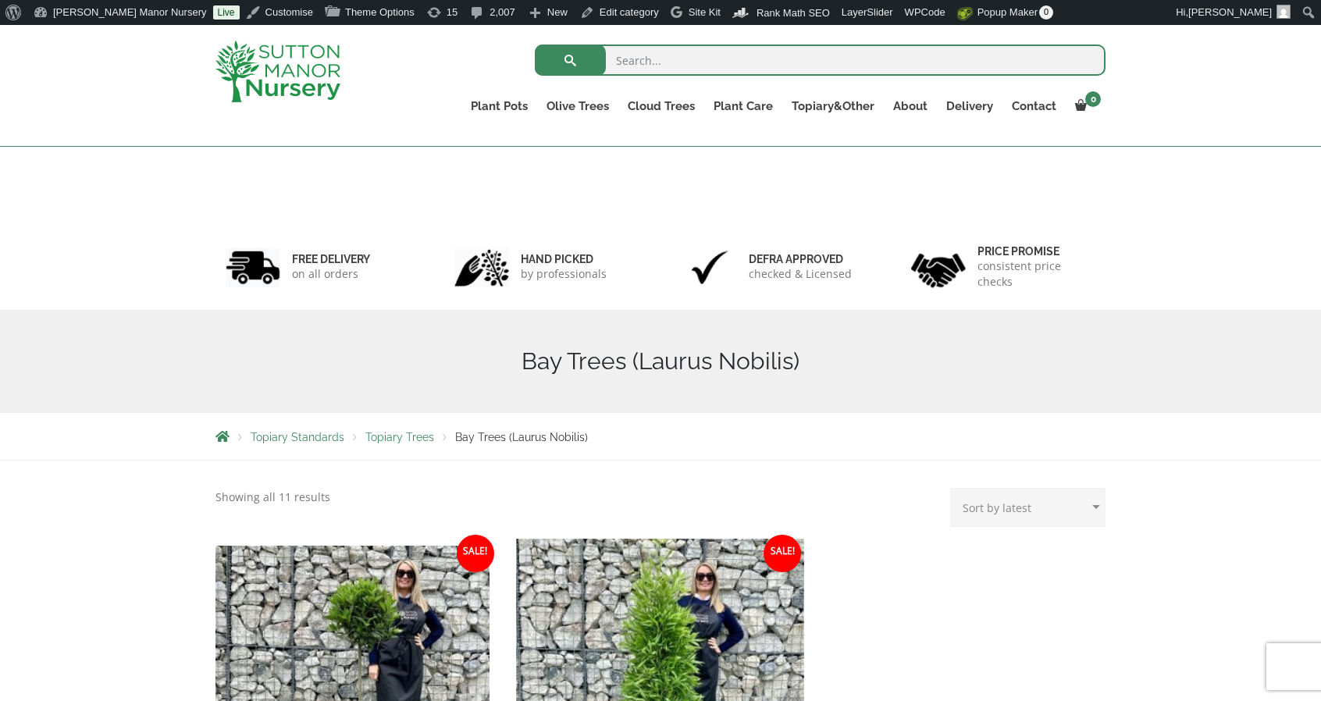
scroll to position [378, 0]
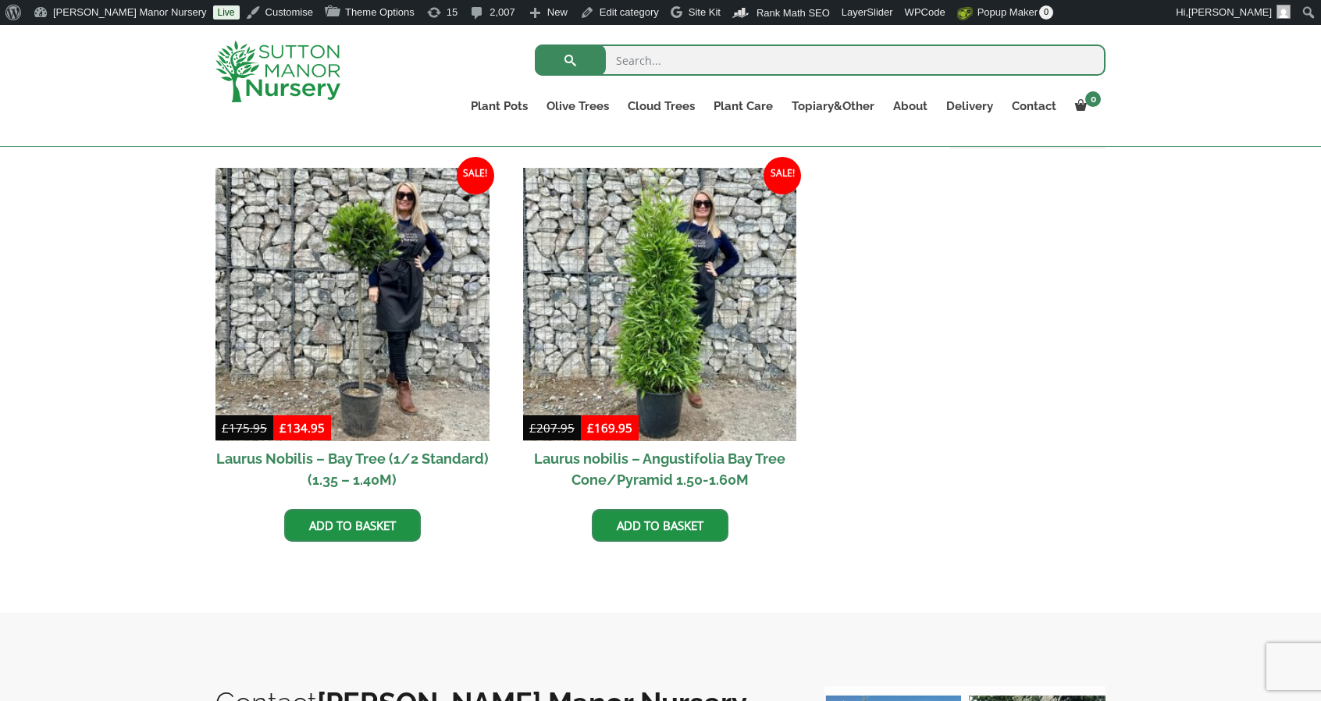
click at [315, 73] on img at bounding box center [278, 72] width 125 height 62
